Goal: Transaction & Acquisition: Purchase product/service

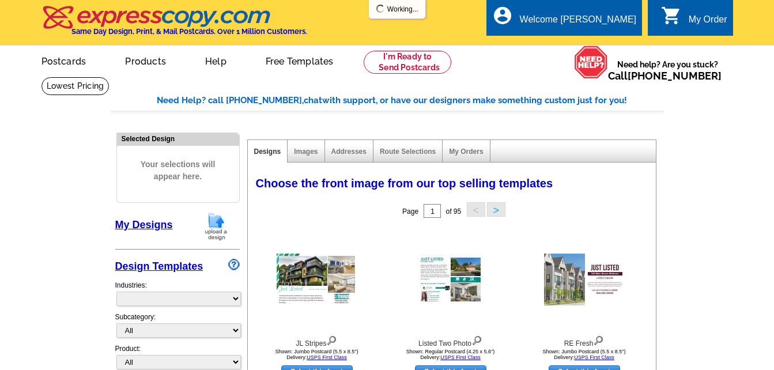
select select "785"
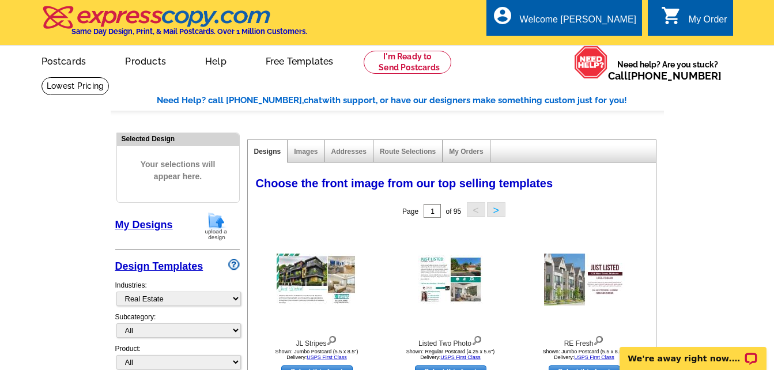
click at [148, 222] on link "My Designs" at bounding box center [144, 225] width 58 height 12
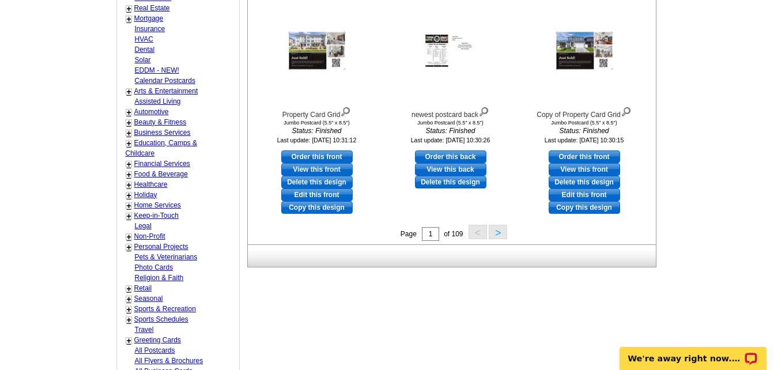
scroll to position [461, 0]
click at [497, 233] on button ">" at bounding box center [498, 231] width 18 height 14
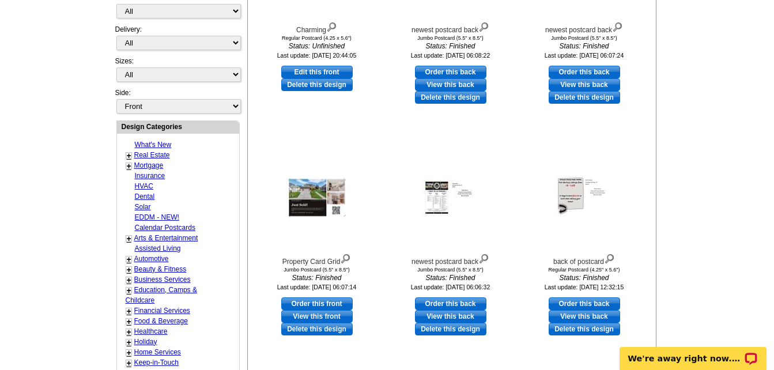
scroll to position [401, 0]
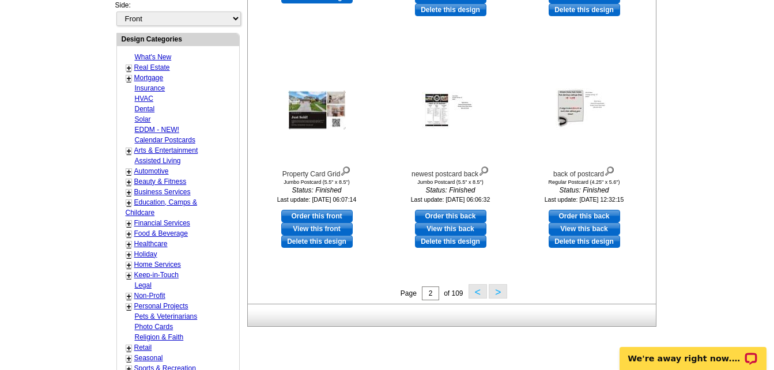
click at [500, 295] on button ">" at bounding box center [498, 291] width 18 height 14
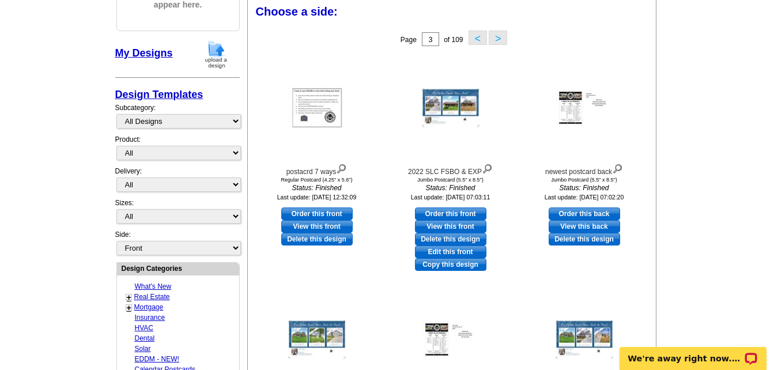
scroll to position [171, 0]
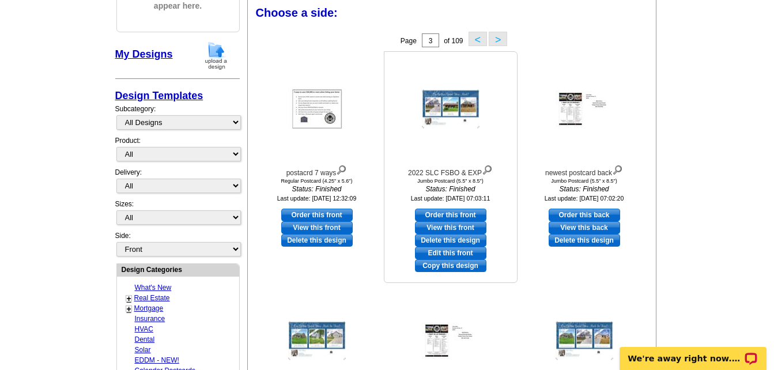
click at [459, 217] on link "Order this front" at bounding box center [450, 215] width 71 height 13
select select "2"
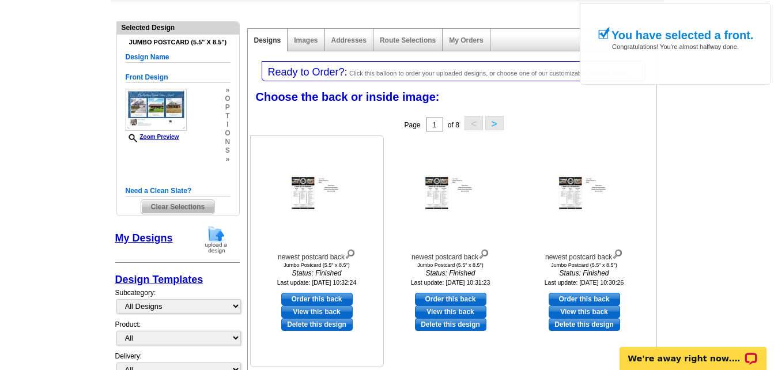
scroll to position [115, 0]
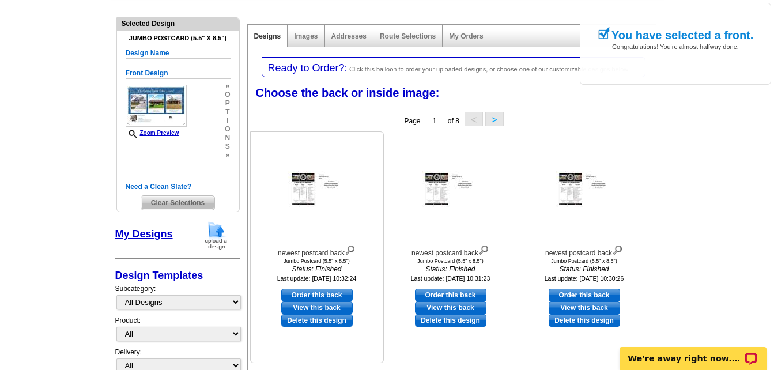
click at [326, 297] on link "Order this back" at bounding box center [316, 295] width 71 height 13
select select "front"
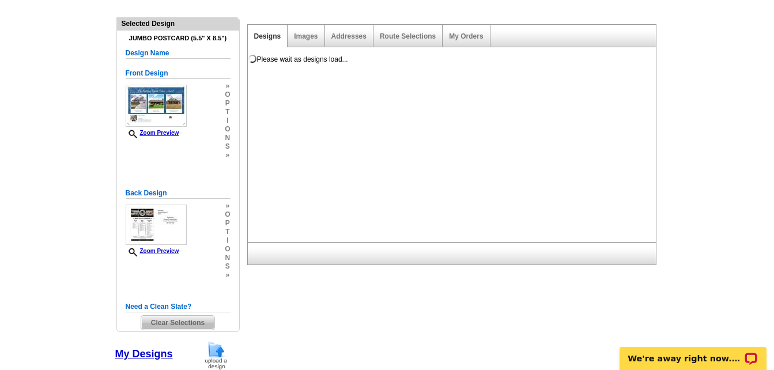
scroll to position [0, 0]
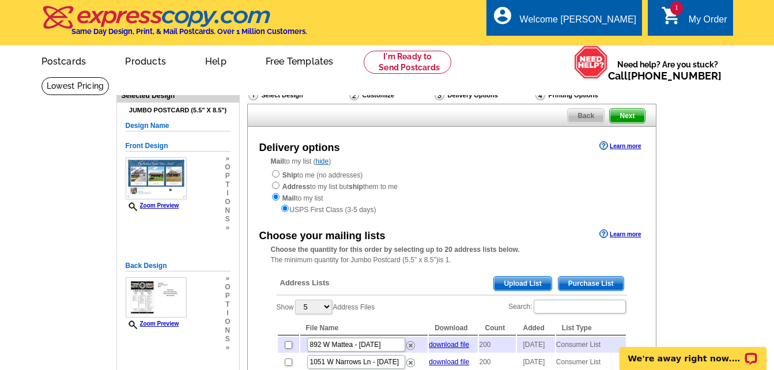
click at [523, 289] on span "Upload List" at bounding box center [522, 284] width 57 height 14
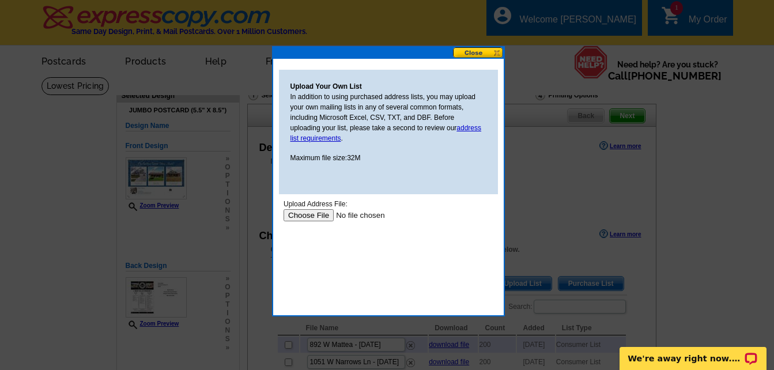
click at [318, 216] on input "file" at bounding box center [356, 215] width 146 height 12
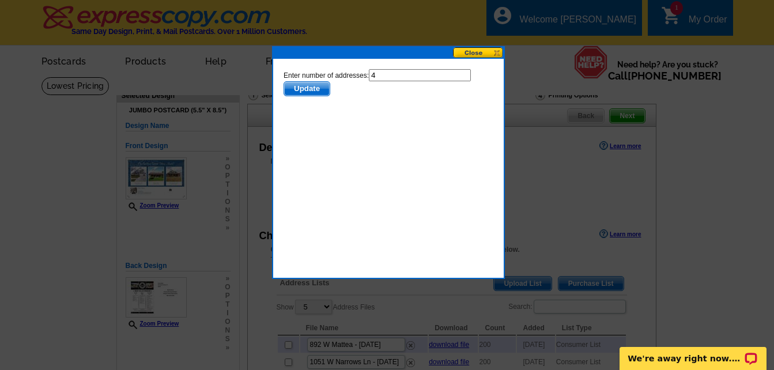
click at [386, 76] on input "4" at bounding box center [419, 75] width 102 height 12
type input "3"
click at [315, 91] on span "Update" at bounding box center [307, 89] width 46 height 14
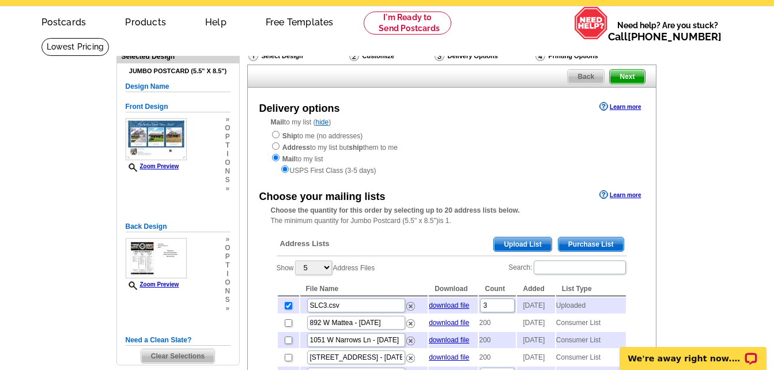
scroll to position [58, 0]
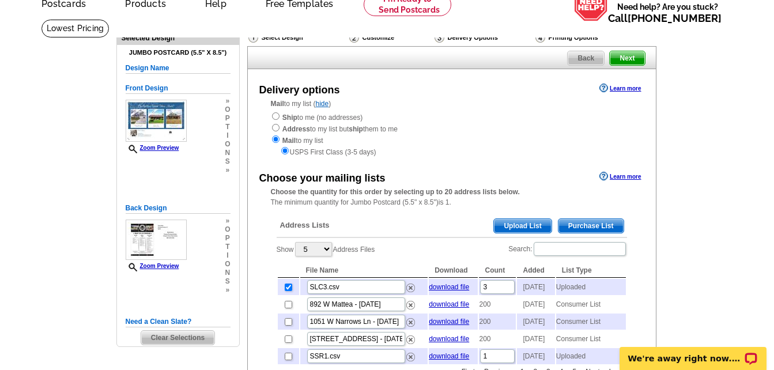
click at [525, 230] on span "Upload List" at bounding box center [522, 226] width 57 height 14
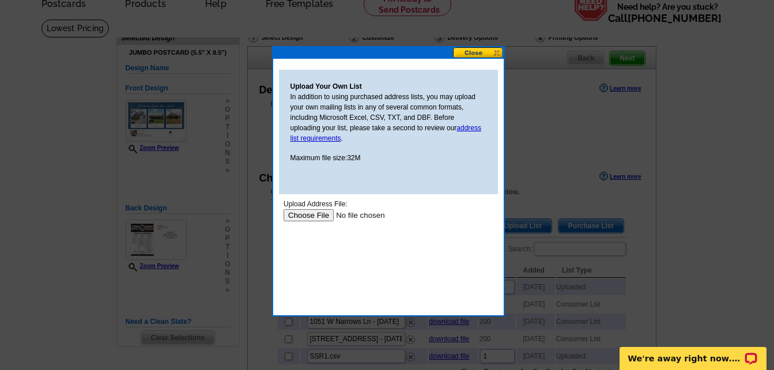
scroll to position [0, 0]
click at [312, 214] on input "file" at bounding box center [356, 215] width 146 height 12
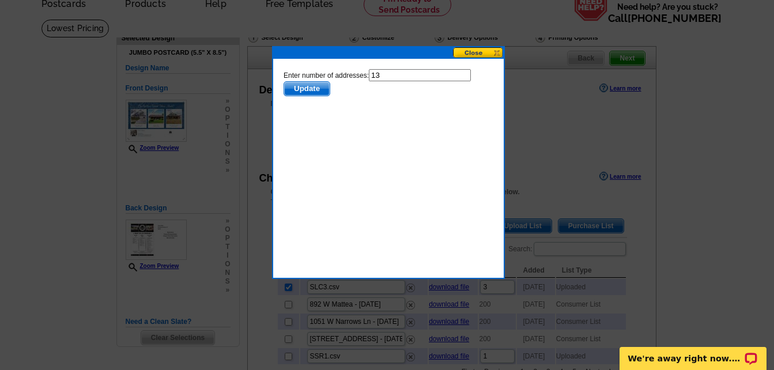
click at [386, 74] on input "13" at bounding box center [419, 75] width 102 height 12
type input "12"
click at [310, 86] on span "Update" at bounding box center [307, 89] width 46 height 14
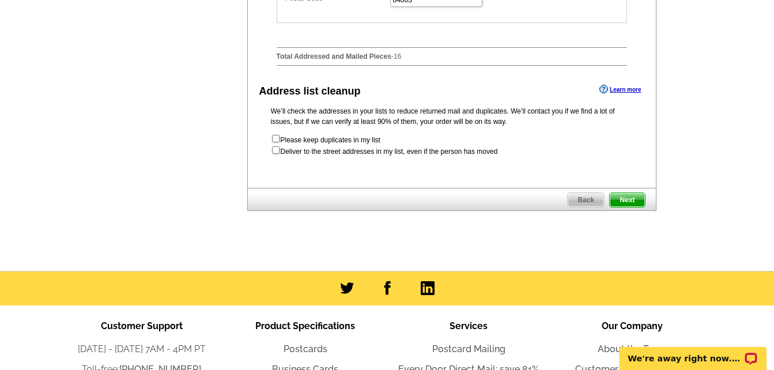
scroll to position [634, 0]
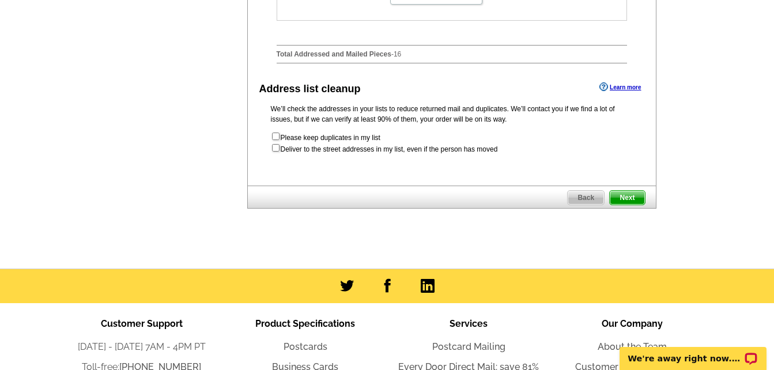
click at [632, 205] on span "Next" at bounding box center [627, 198] width 35 height 14
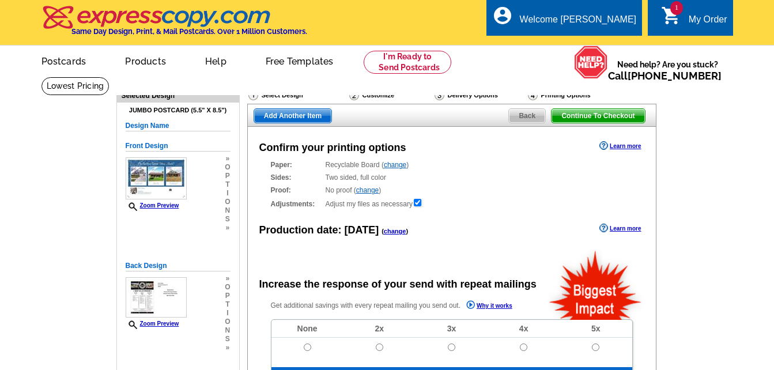
radio input "false"
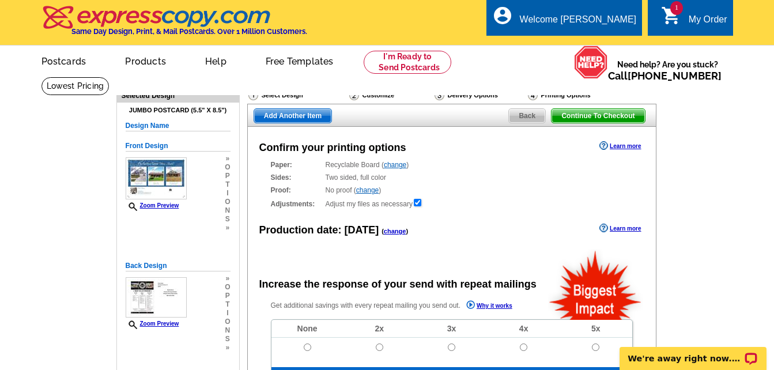
click at [285, 115] on span "Add Another Item" at bounding box center [292, 116] width 77 height 14
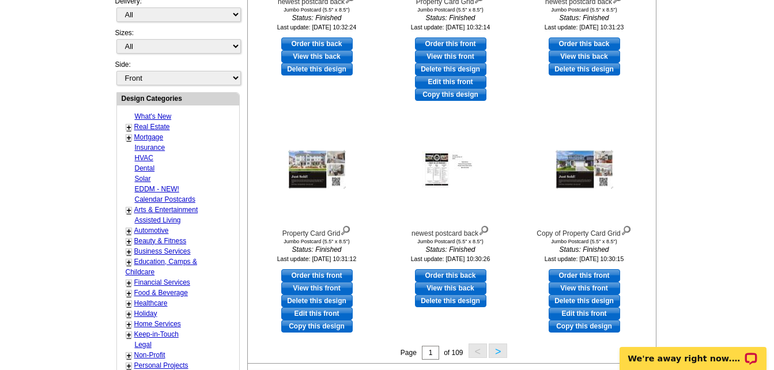
scroll to position [403, 0]
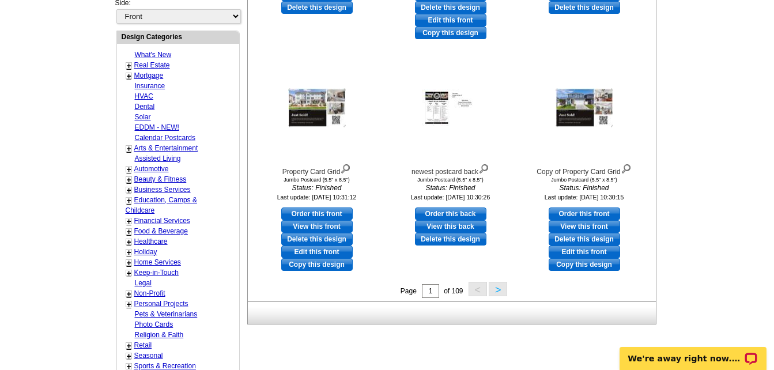
click at [501, 288] on button ">" at bounding box center [498, 289] width 18 height 14
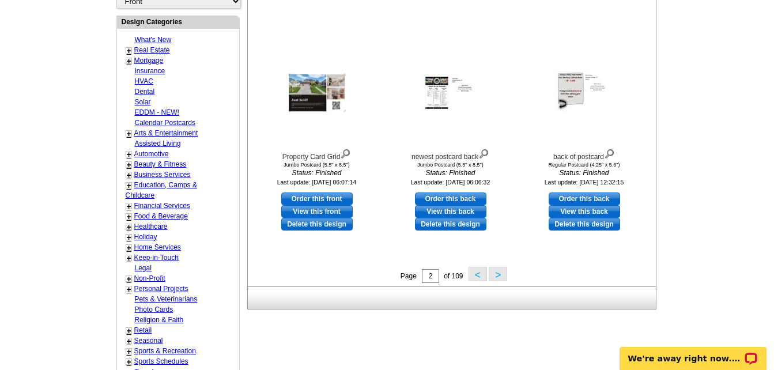
scroll to position [459, 0]
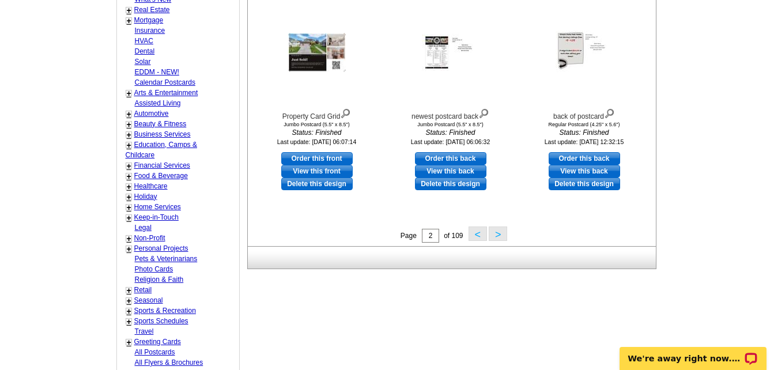
click at [500, 236] on button ">" at bounding box center [498, 234] width 18 height 14
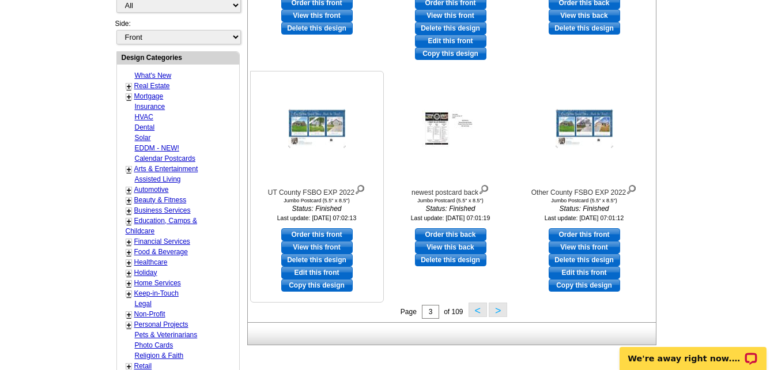
scroll to position [401, 0]
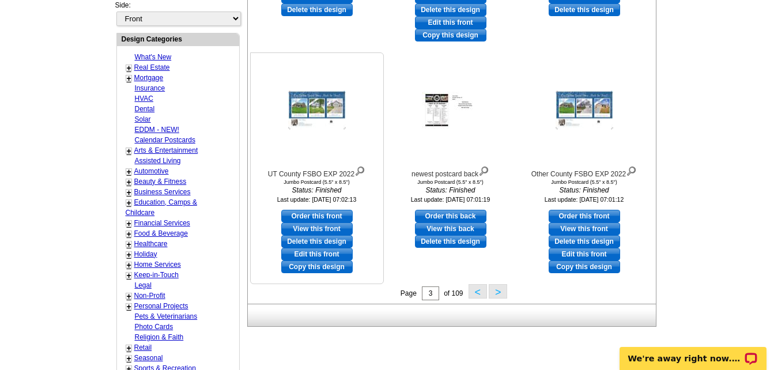
click at [320, 217] on link "Order this front" at bounding box center [316, 216] width 71 height 13
select select "2"
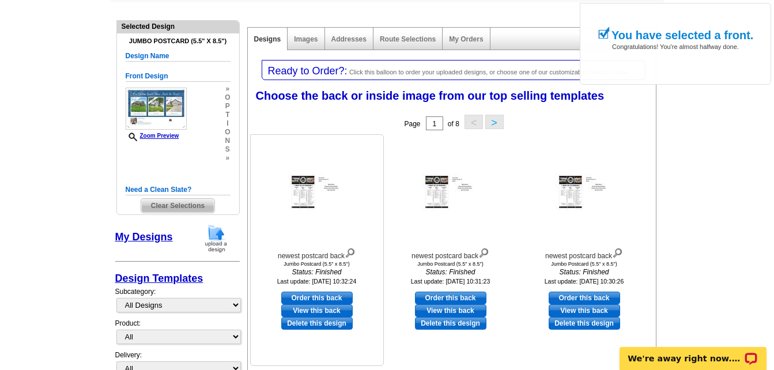
scroll to position [115, 0]
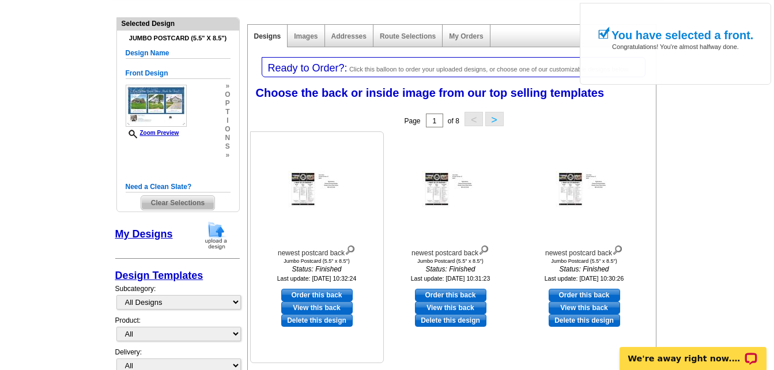
click at [320, 295] on link "Order this back" at bounding box center [316, 295] width 71 height 13
select select "front"
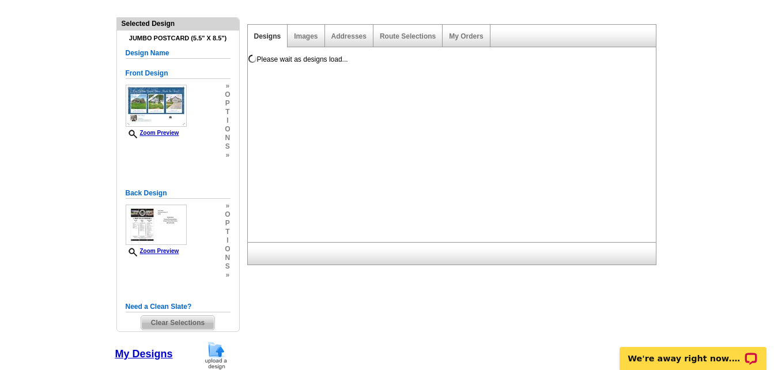
scroll to position [0, 0]
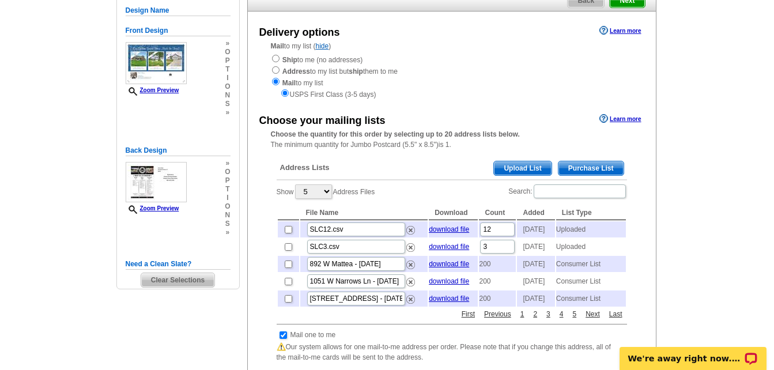
click at [519, 167] on span "Upload List" at bounding box center [522, 168] width 57 height 14
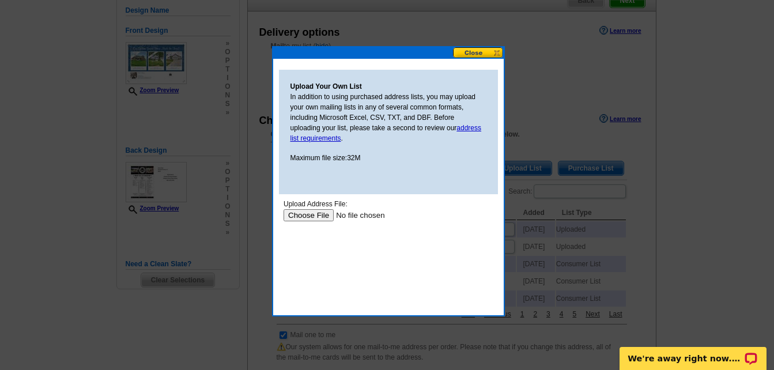
click at [316, 215] on input "file" at bounding box center [356, 215] width 146 height 12
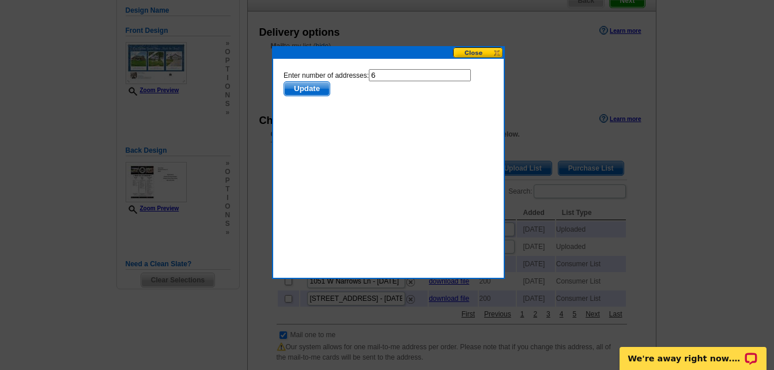
click at [383, 76] on input "6" at bounding box center [419, 75] width 102 height 12
type input "5"
click at [312, 86] on span "Update" at bounding box center [307, 89] width 46 height 14
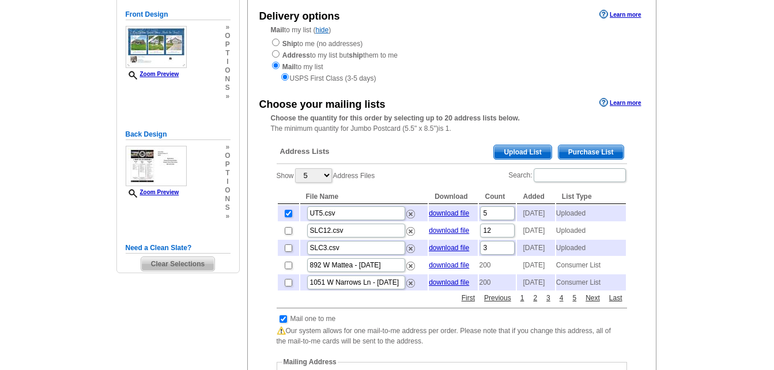
scroll to position [173, 0]
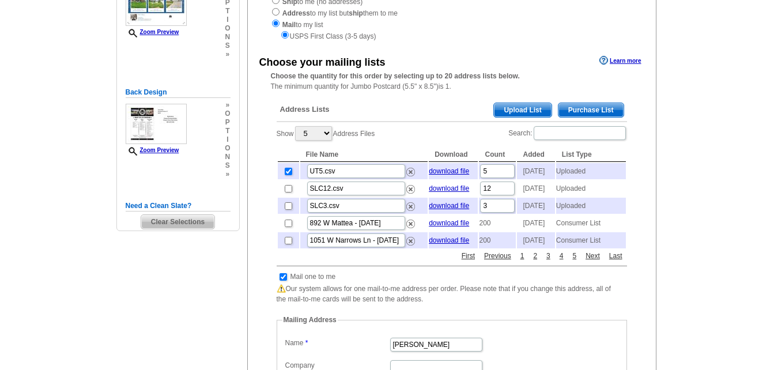
click at [523, 108] on span "Upload List" at bounding box center [522, 110] width 57 height 14
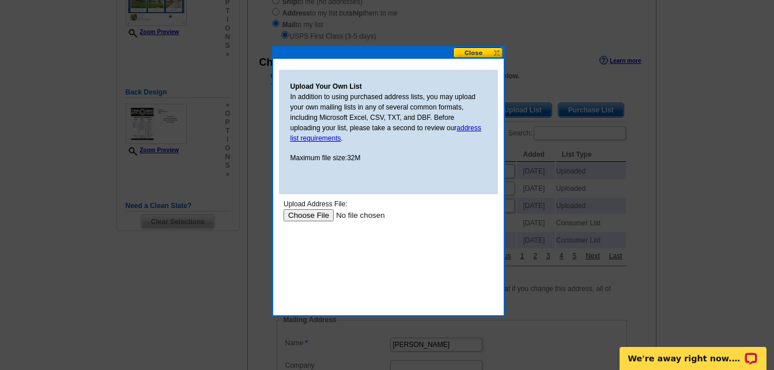
scroll to position [0, 0]
click at [322, 212] on input "file" at bounding box center [356, 215] width 146 height 12
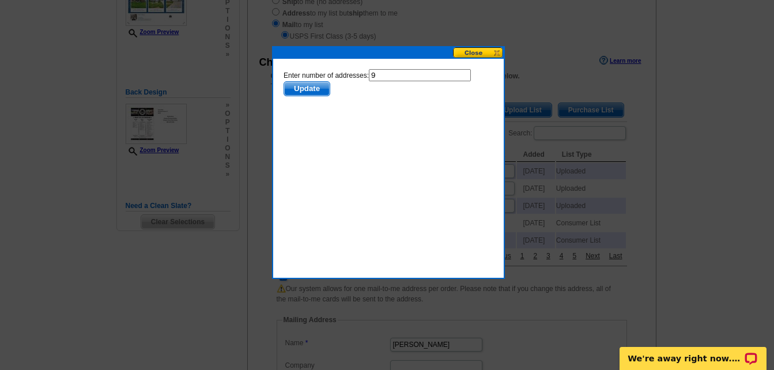
click at [393, 76] on input "9" at bounding box center [419, 75] width 102 height 12
type input "8"
click at [316, 86] on span "Update" at bounding box center [307, 89] width 46 height 14
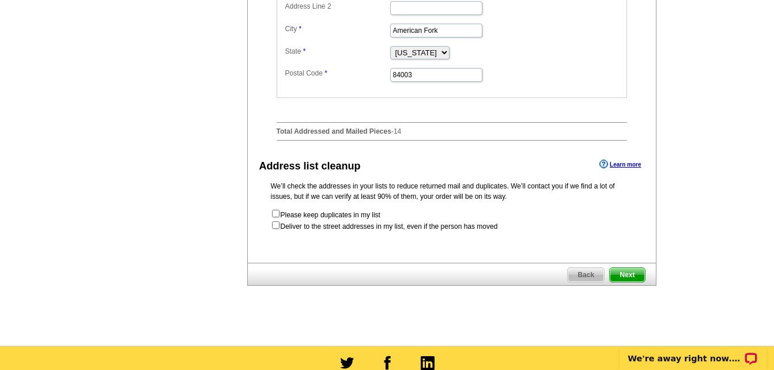
click at [622, 282] on span "Next" at bounding box center [627, 275] width 35 height 14
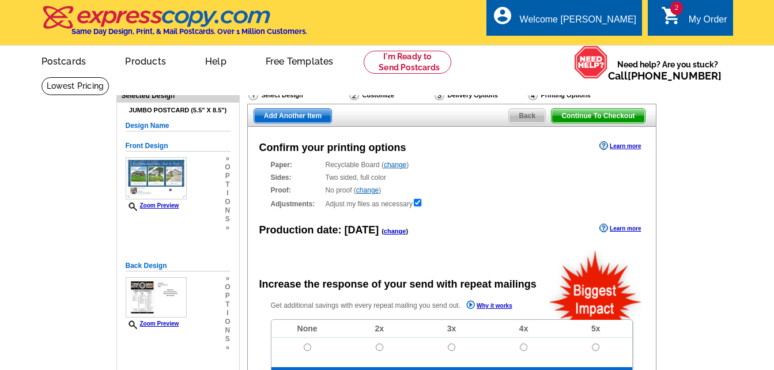
radio input "false"
click at [296, 116] on span "Add Another Item" at bounding box center [292, 116] width 77 height 14
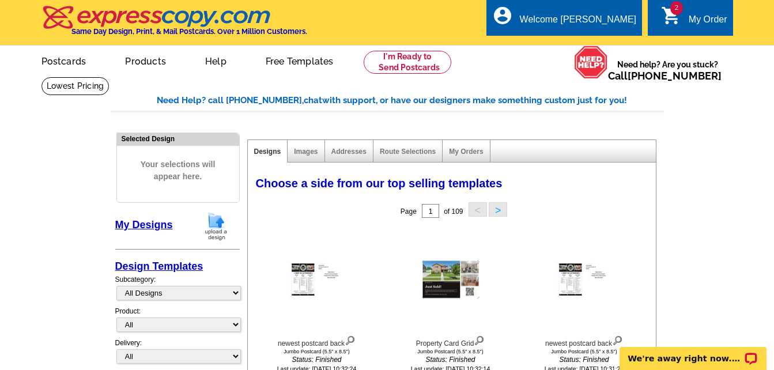
click at [504, 213] on button ">" at bounding box center [498, 209] width 18 height 14
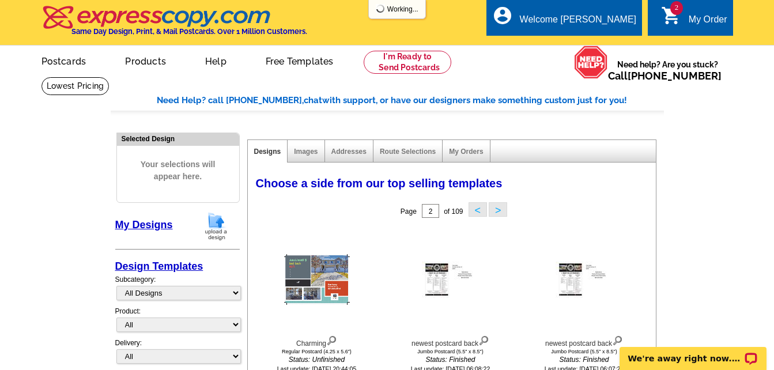
click at [499, 210] on button ">" at bounding box center [498, 209] width 18 height 14
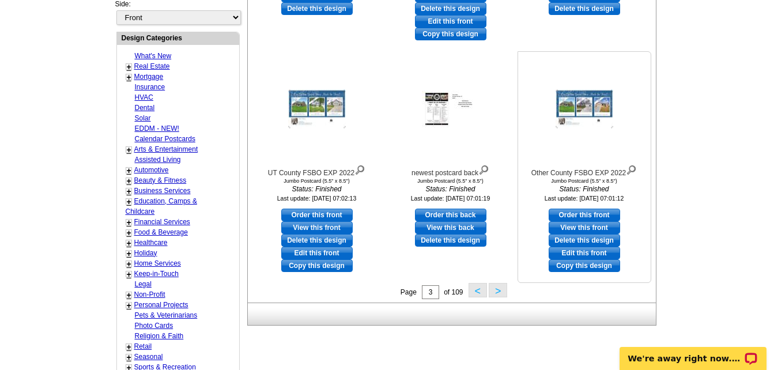
scroll to position [403, 0]
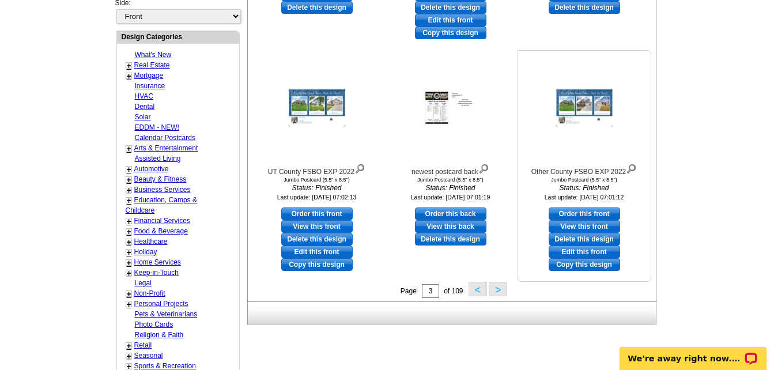
click at [595, 213] on link "Order this front" at bounding box center [584, 213] width 71 height 13
select select "2"
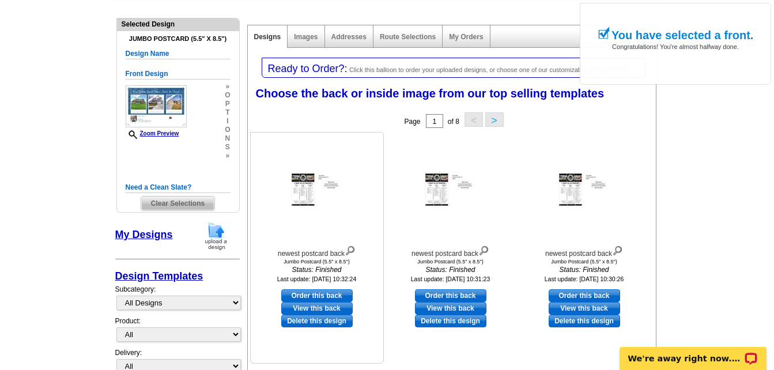
scroll to position [115, 0]
click at [317, 296] on link "Order this back" at bounding box center [316, 295] width 71 height 13
select select "front"
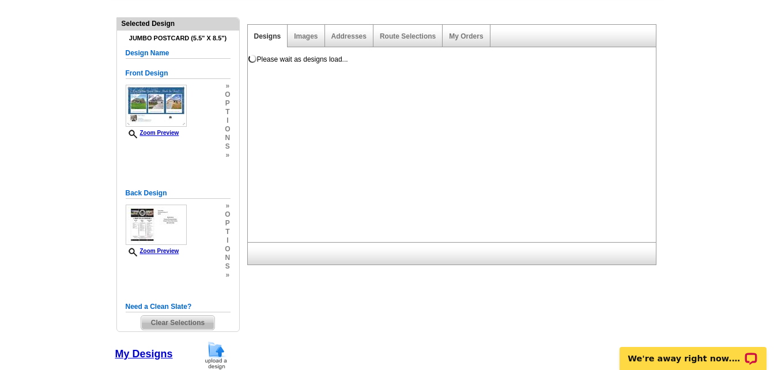
scroll to position [0, 0]
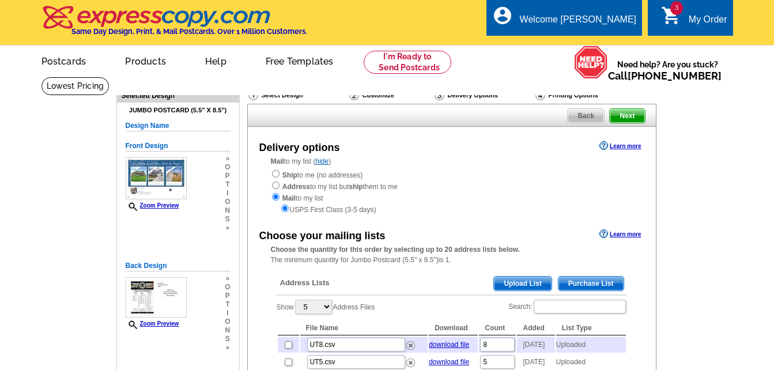
click at [525, 281] on span "Upload List" at bounding box center [522, 284] width 57 height 14
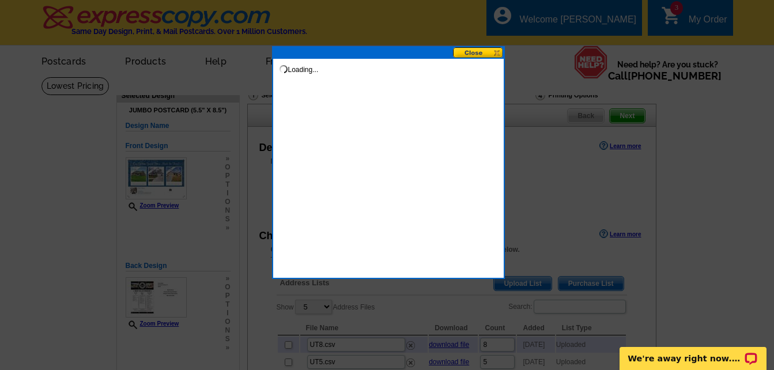
click at [466, 51] on button at bounding box center [478, 52] width 51 height 11
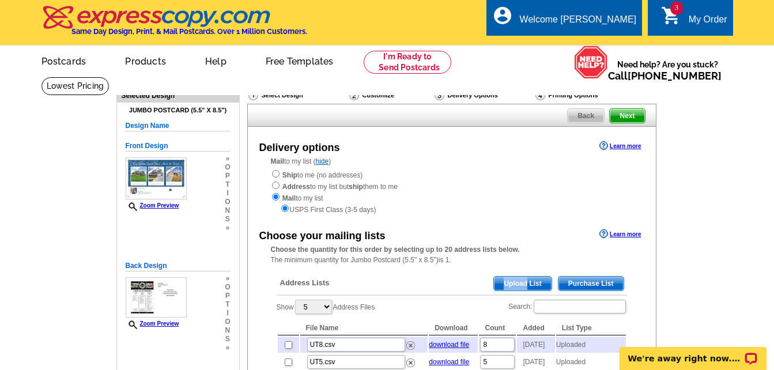
click at [527, 278] on span "Upload List" at bounding box center [522, 284] width 57 height 14
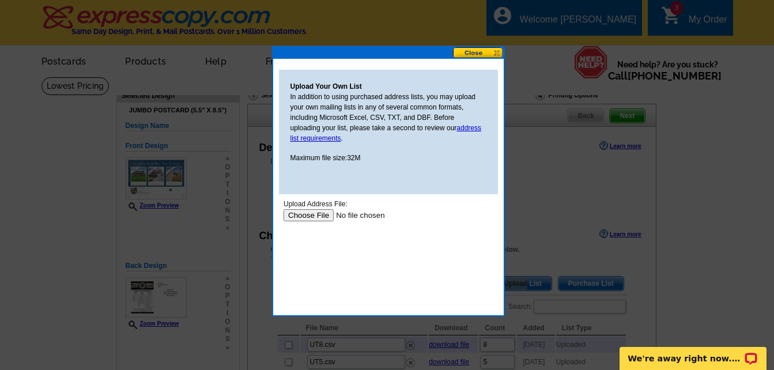
click at [315, 218] on input "file" at bounding box center [356, 215] width 146 height 12
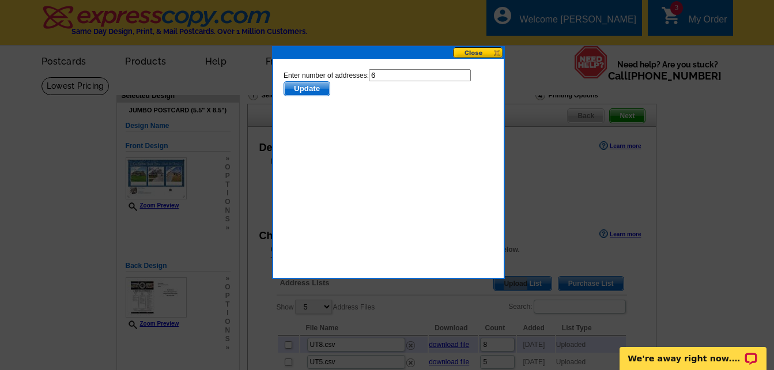
drag, startPoint x: 660, startPoint y: 142, endPoint x: 380, endPoint y: 78, distance: 286.8
click at [380, 78] on input "6" at bounding box center [419, 75] width 102 height 12
type input "5"
click at [315, 89] on span "Update" at bounding box center [307, 89] width 46 height 14
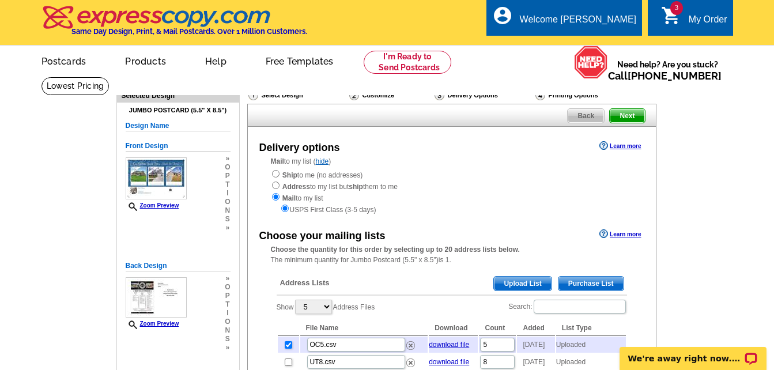
click at [519, 286] on span "Upload List" at bounding box center [522, 284] width 57 height 14
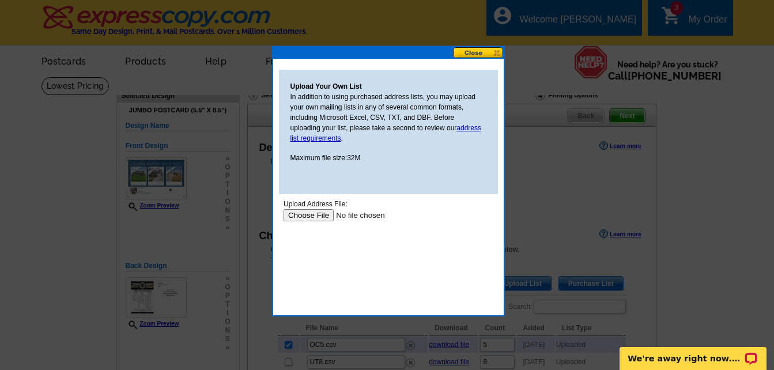
click at [305, 216] on input "file" at bounding box center [356, 215] width 146 height 12
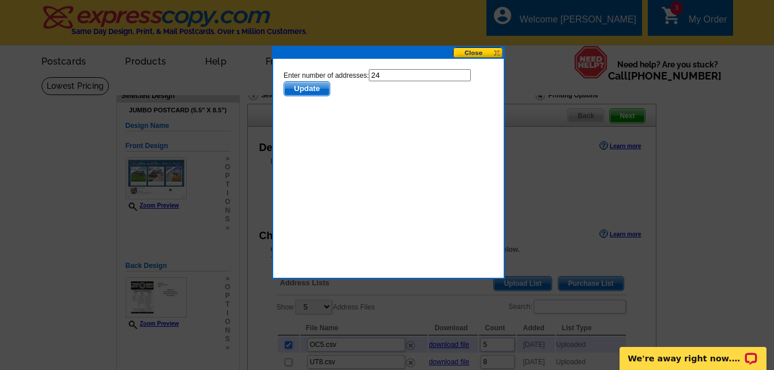
click at [386, 76] on input "24" at bounding box center [419, 75] width 102 height 12
type input "23"
click at [316, 84] on span "Update" at bounding box center [307, 89] width 46 height 14
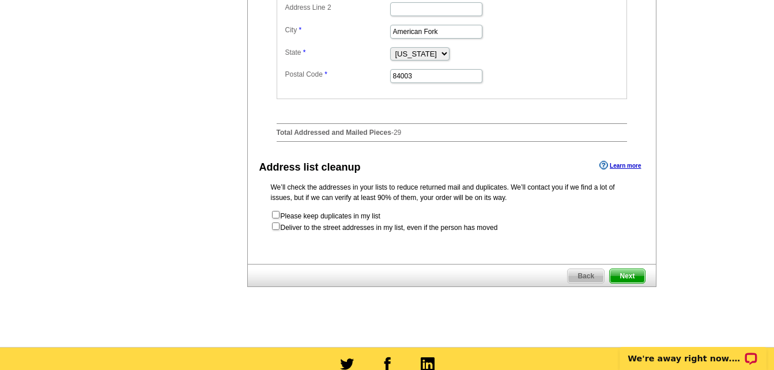
click at [627, 283] on span "Next" at bounding box center [627, 276] width 35 height 14
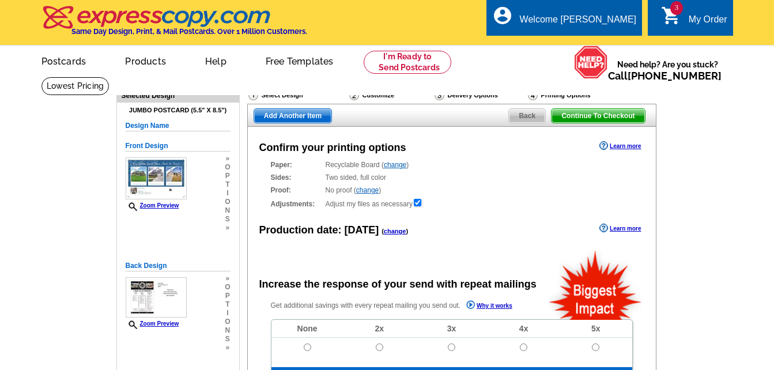
radio input "false"
click at [307, 118] on span "Add Another Item" at bounding box center [292, 116] width 77 height 14
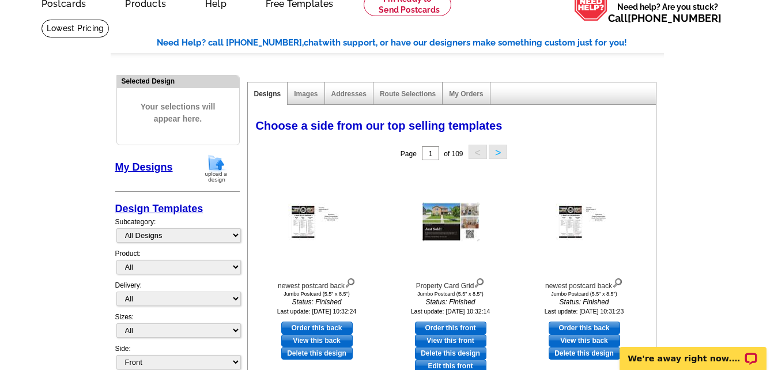
click at [496, 156] on button ">" at bounding box center [498, 152] width 18 height 14
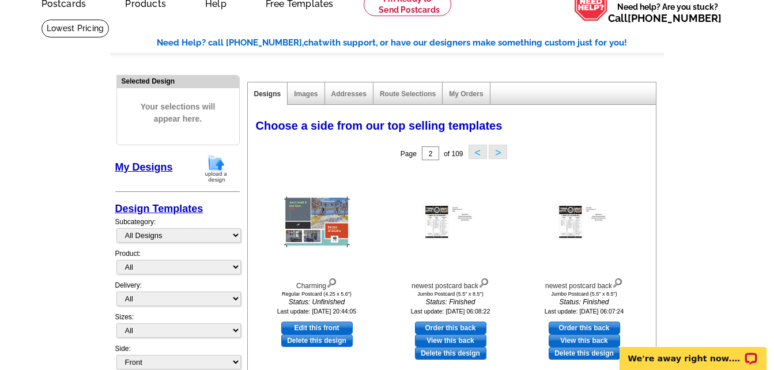
click at [496, 156] on button ">" at bounding box center [498, 152] width 18 height 14
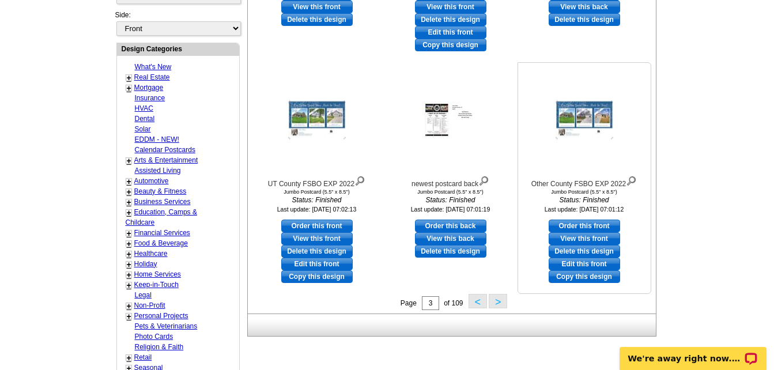
scroll to position [461, 0]
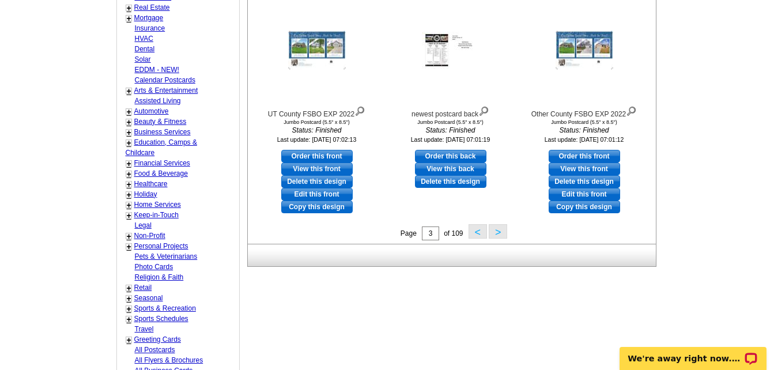
click at [498, 230] on button ">" at bounding box center [498, 231] width 18 height 14
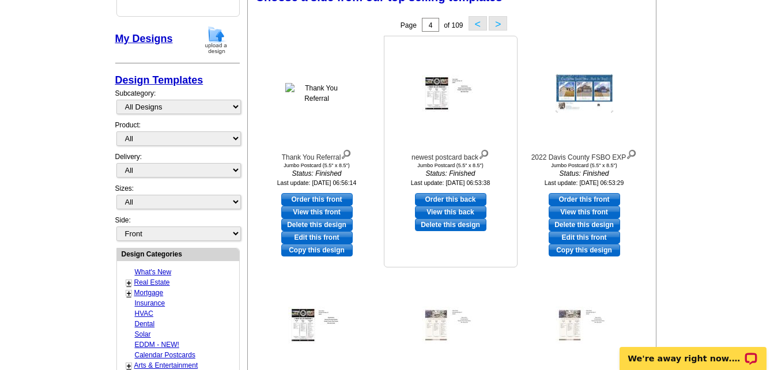
scroll to position [171, 0]
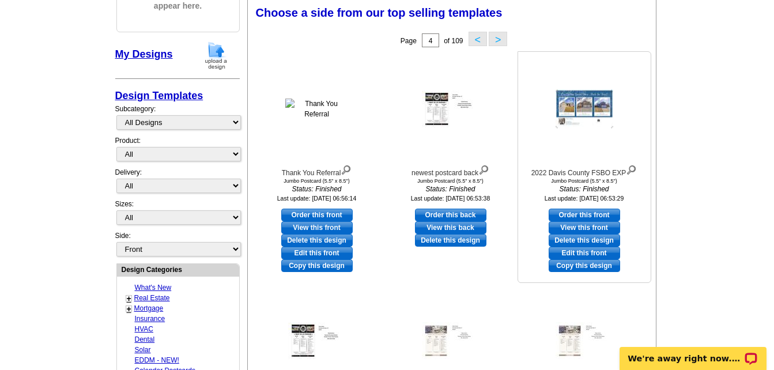
click at [591, 217] on link "Order this front" at bounding box center [584, 215] width 71 height 13
select select "2"
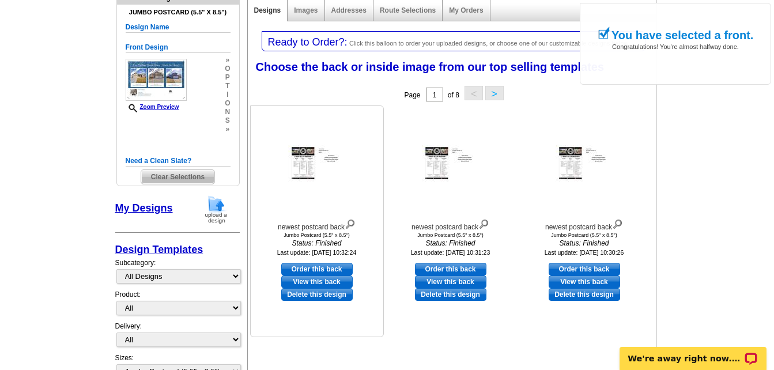
scroll to position [173, 0]
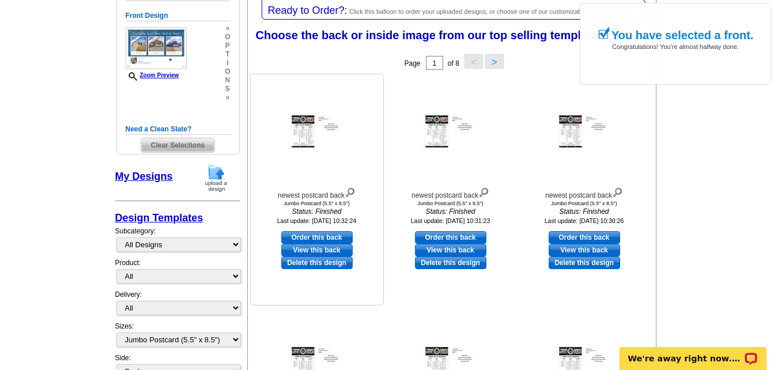
click at [330, 236] on link "Order this back" at bounding box center [316, 237] width 71 height 13
select select "front"
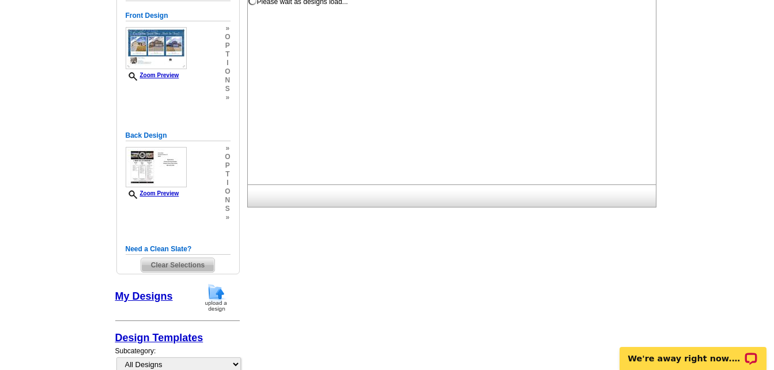
scroll to position [0, 0]
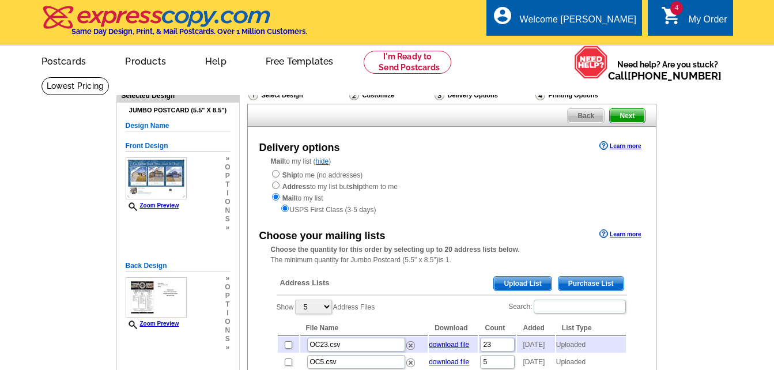
click at [523, 284] on span "Upload List" at bounding box center [522, 284] width 57 height 14
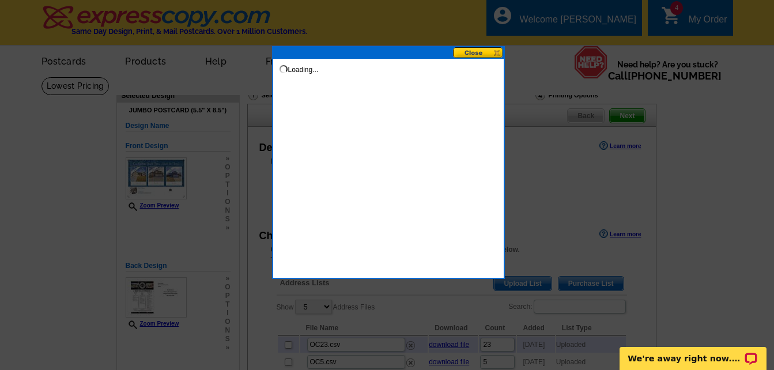
click at [473, 54] on button at bounding box center [478, 52] width 51 height 11
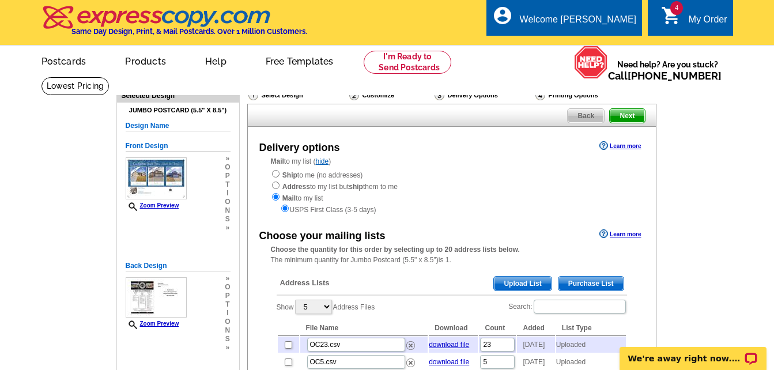
click at [530, 282] on span "Upload List" at bounding box center [522, 284] width 57 height 14
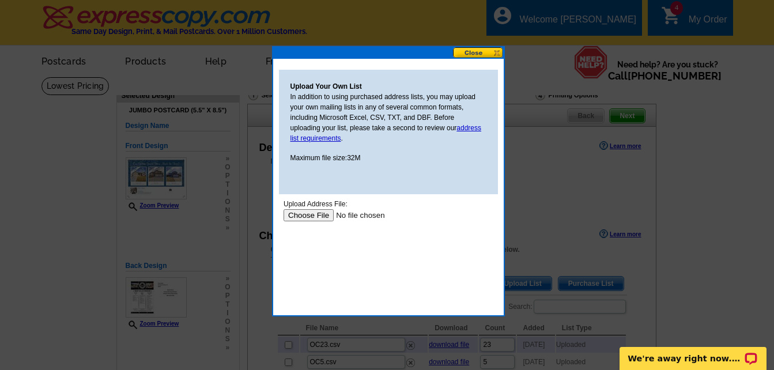
click at [315, 210] on input "file" at bounding box center [356, 215] width 146 height 12
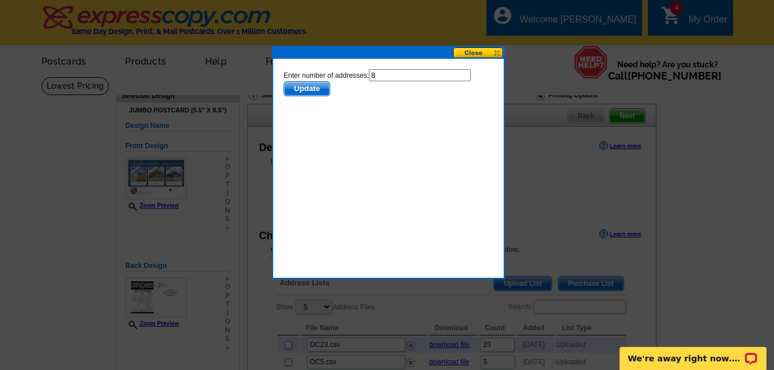
click at [382, 77] on input "8" at bounding box center [419, 75] width 102 height 12
type input "7"
click at [311, 89] on span "Update" at bounding box center [307, 89] width 46 height 14
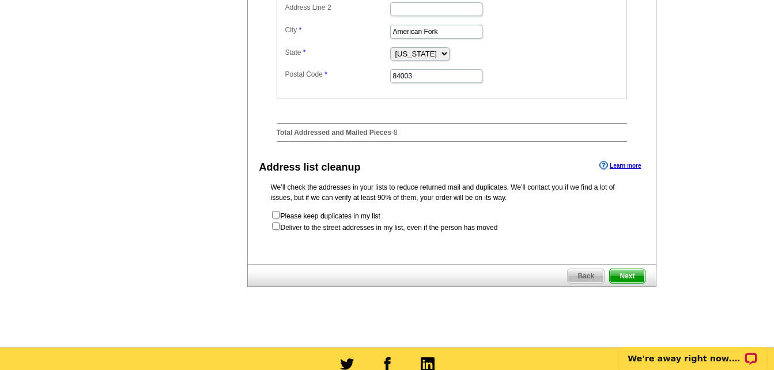
click at [633, 283] on span "Next" at bounding box center [627, 276] width 35 height 14
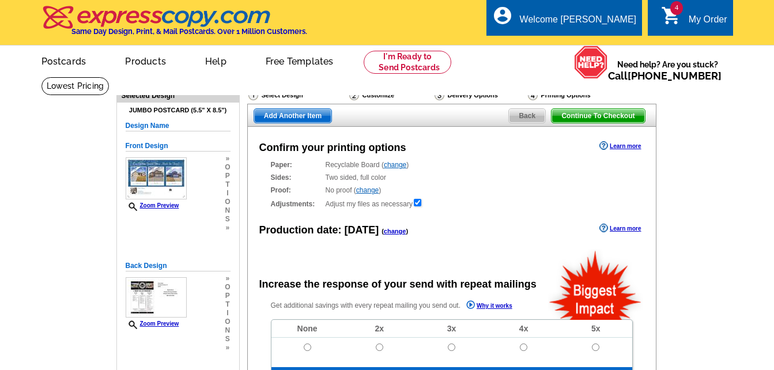
radio input "false"
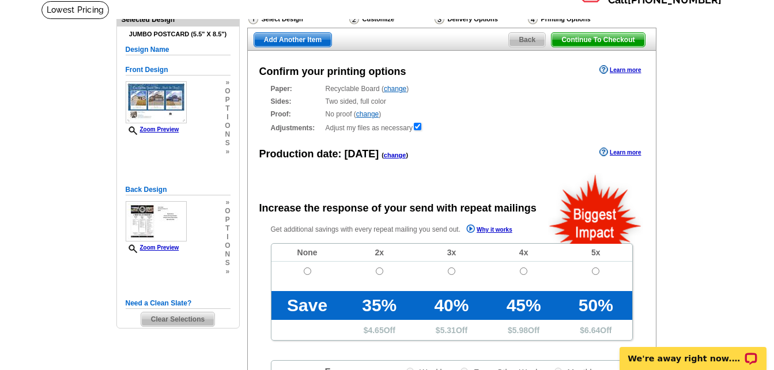
scroll to position [173, 0]
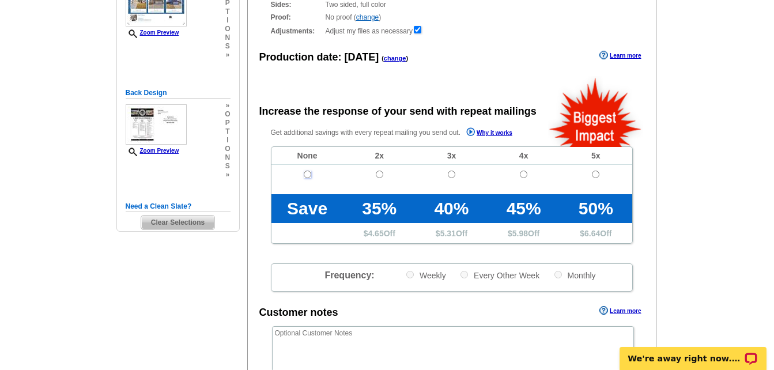
click at [305, 174] on input "radio" at bounding box center [307, 174] width 7 height 7
radio input "true"
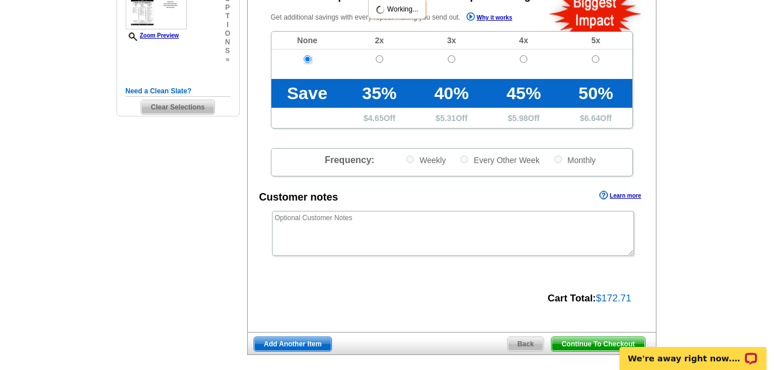
scroll to position [346, 0]
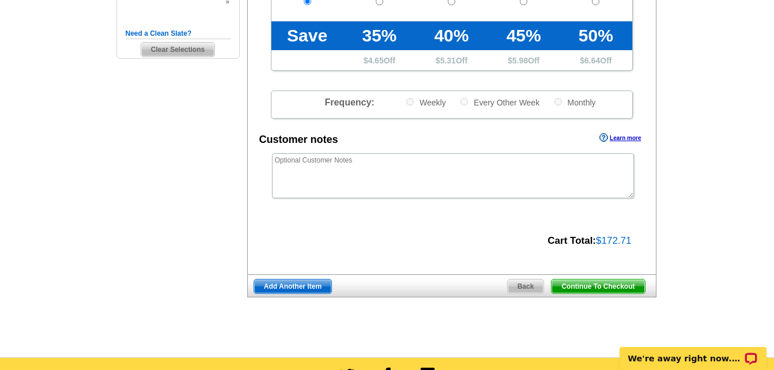
click at [609, 288] on span "Continue To Checkout" at bounding box center [598, 287] width 93 height 14
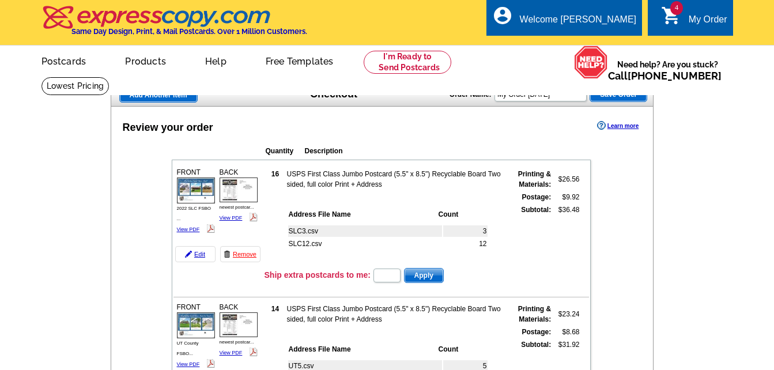
scroll to position [634, 0]
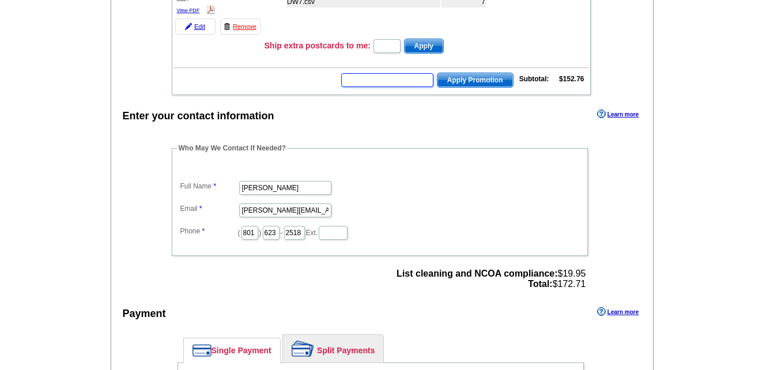
click at [360, 81] on input "text" at bounding box center [387, 80] width 92 height 14
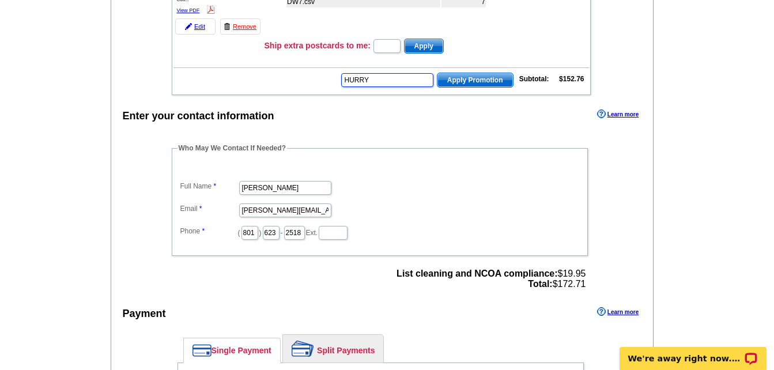
scroll to position [0, 0]
type input "HURRY40"
click at [481, 84] on span "Apply Promotion" at bounding box center [475, 80] width 76 height 14
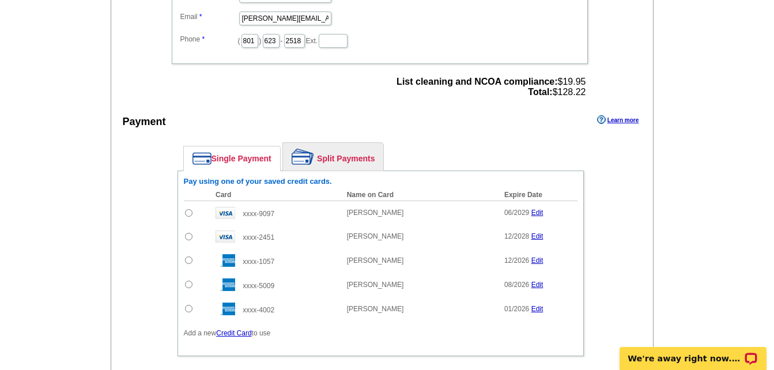
scroll to position [865, 0]
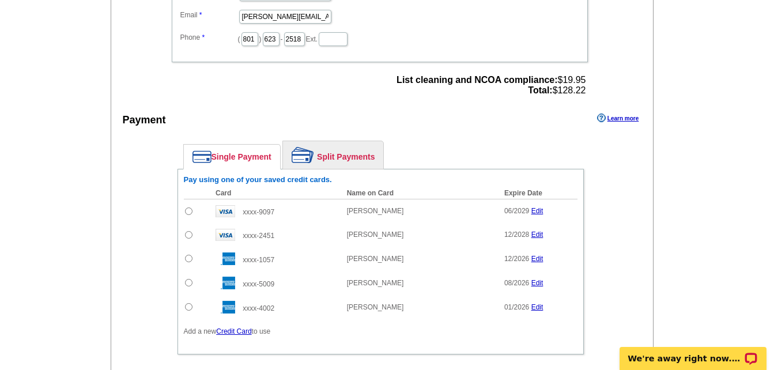
click at [191, 213] on input "radio" at bounding box center [188, 210] width 7 height 7
radio input "true"
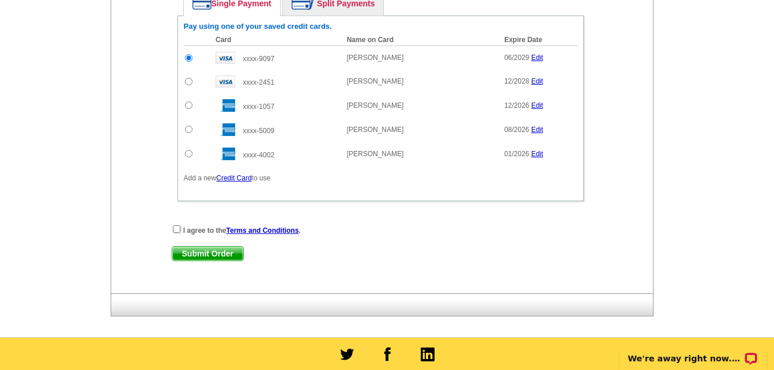
scroll to position [1037, 0]
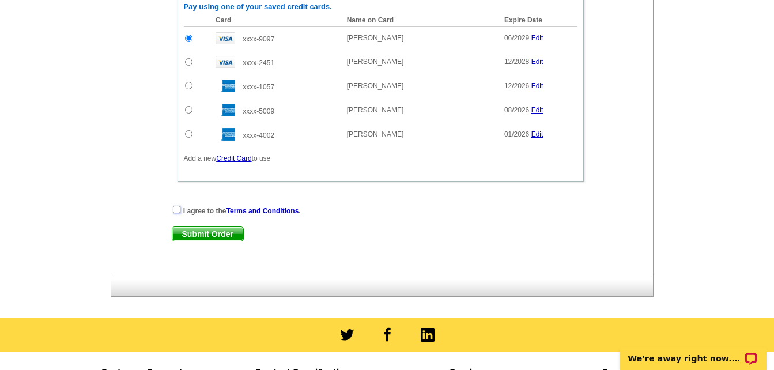
click at [176, 212] on input "checkbox" at bounding box center [176, 209] width 7 height 7
checkbox input "true"
click at [212, 235] on span "Submit Order" at bounding box center [207, 234] width 71 height 14
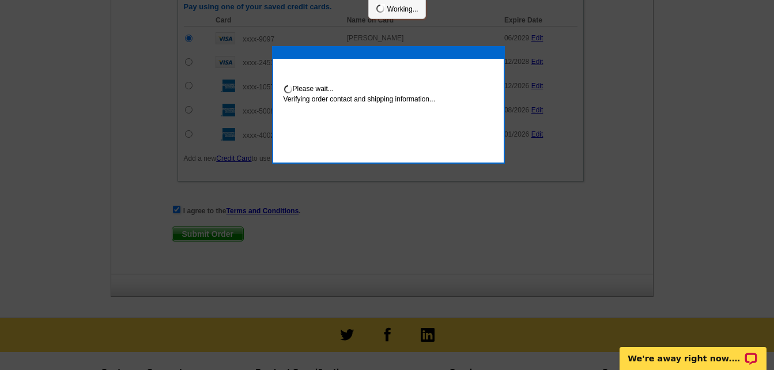
scroll to position [1096, 0]
